Goal: Navigation & Orientation: Find specific page/section

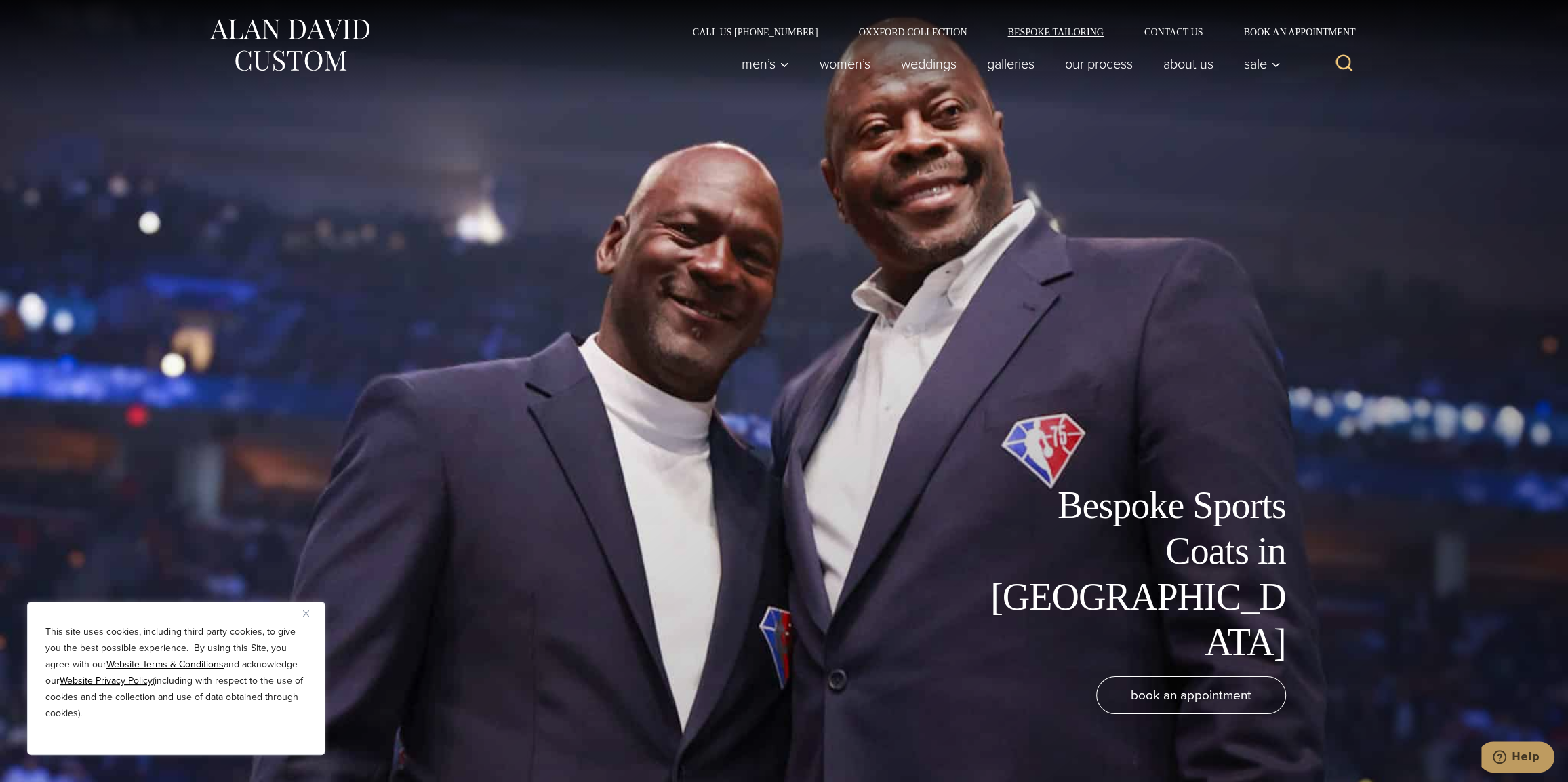
click at [1050, 28] on link "Bespoke Tailoring" at bounding box center [1055, 31] width 136 height 9
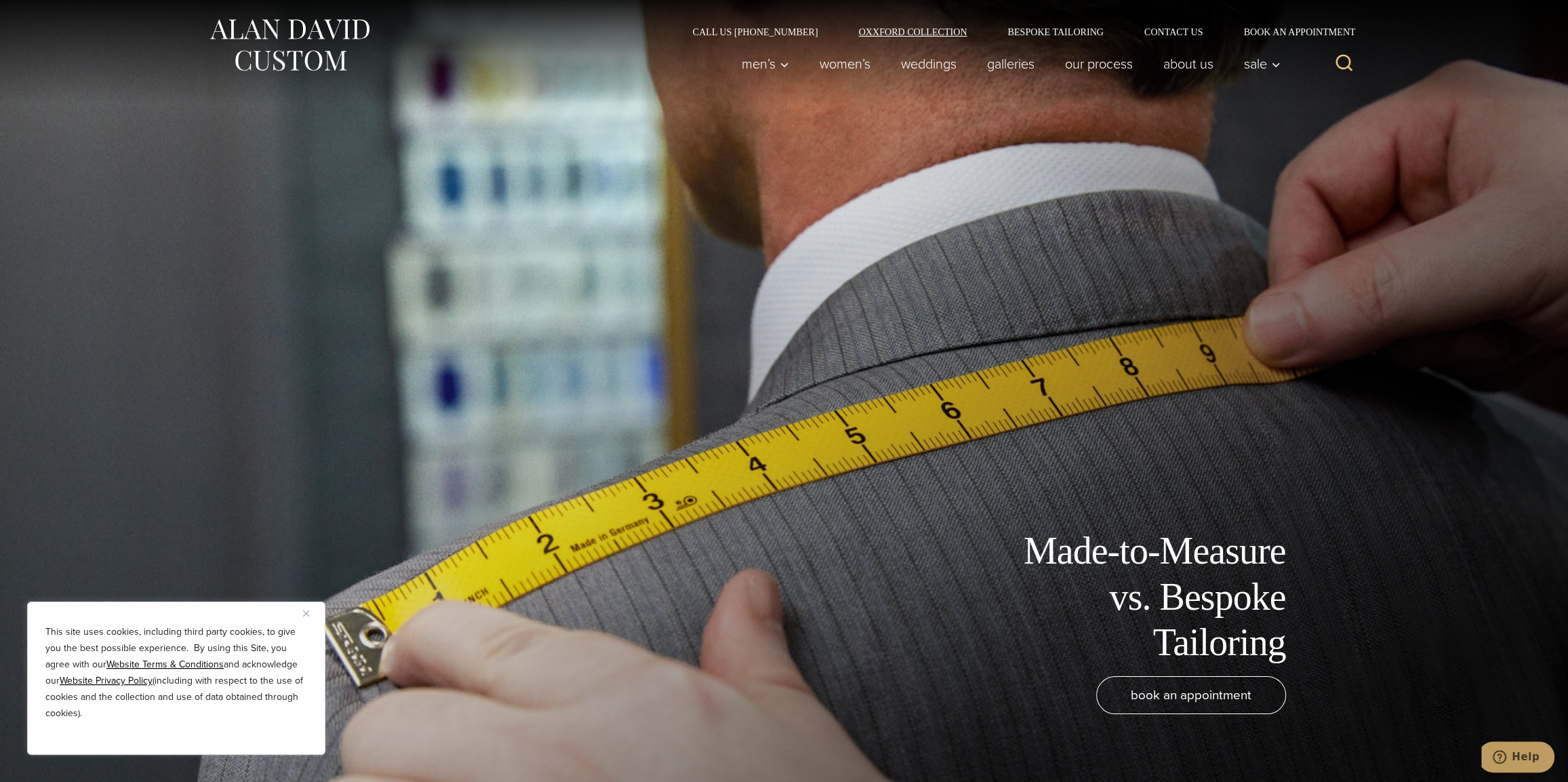
click at [895, 29] on link "Oxxford Collection" at bounding box center [912, 31] width 149 height 9
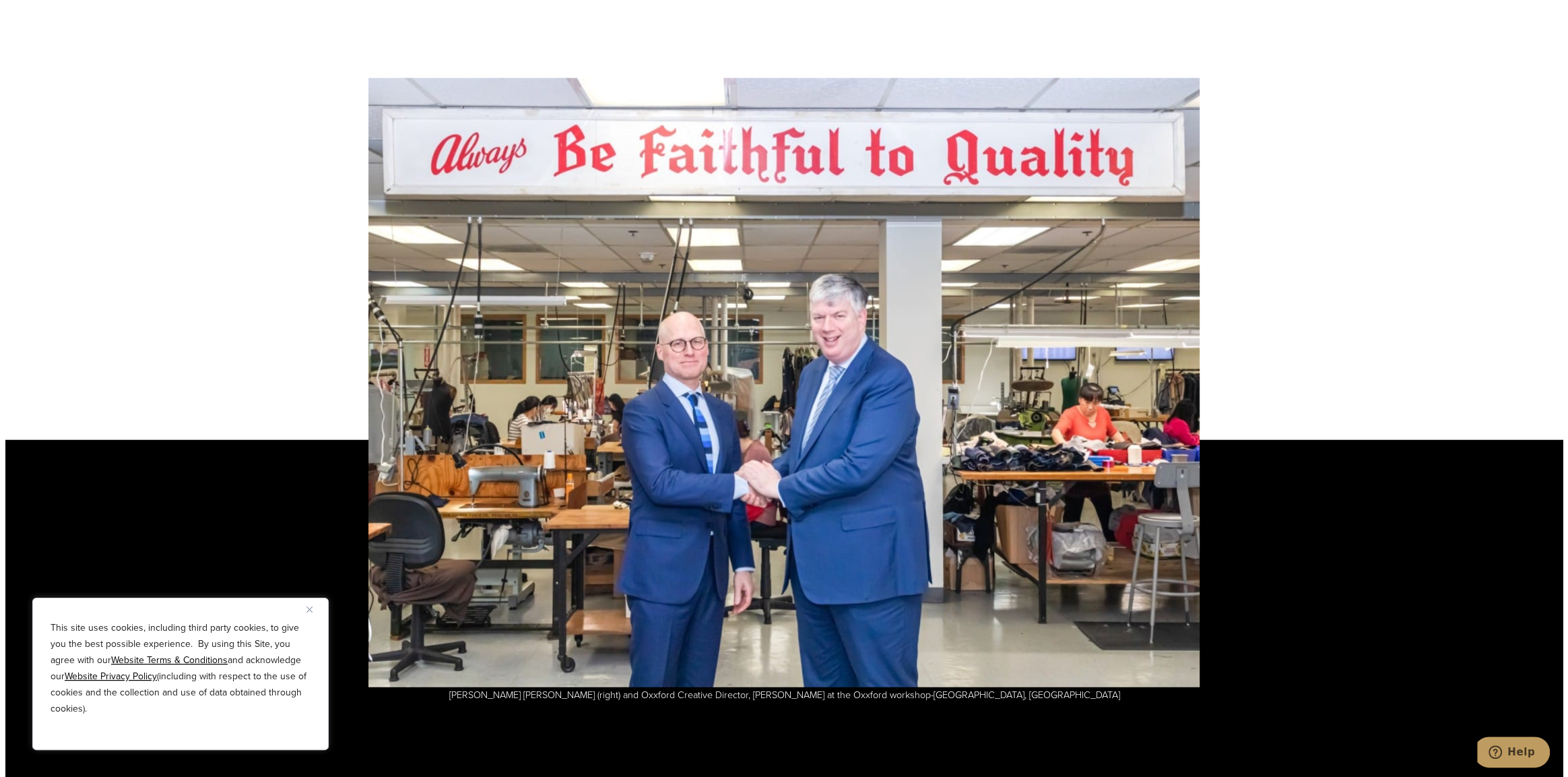
scroll to position [3705, 0]
